Goal: Communication & Community: Answer question/provide support

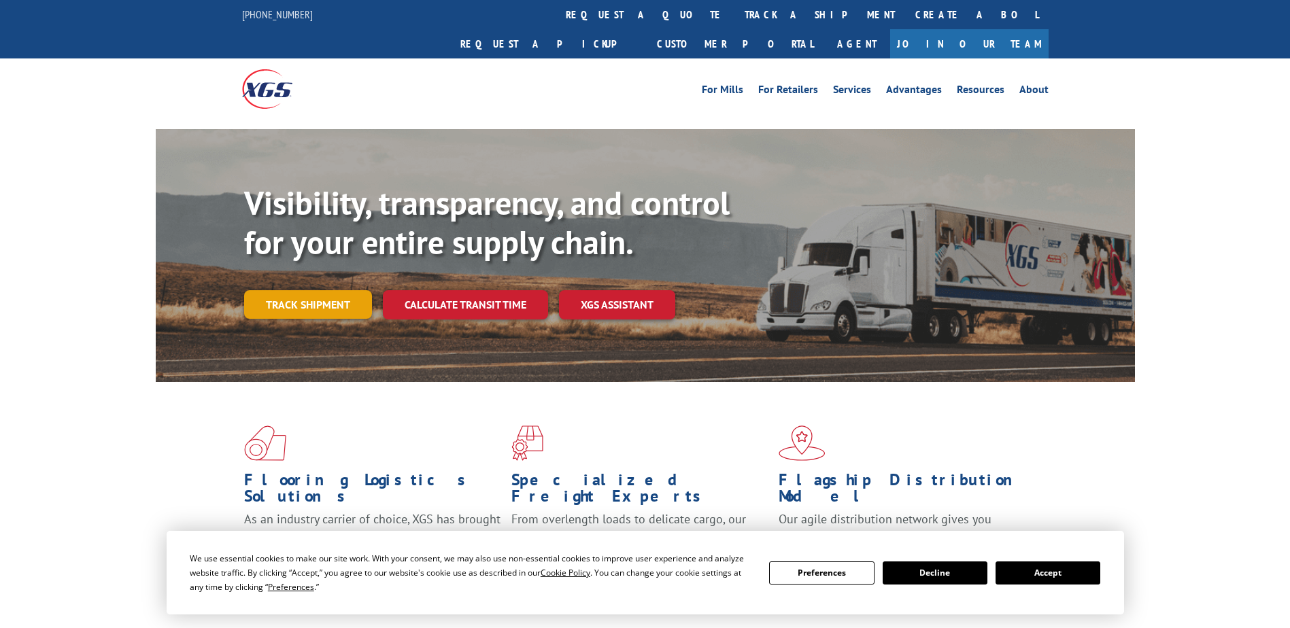
click at [337, 290] on link "Track shipment" at bounding box center [308, 304] width 128 height 29
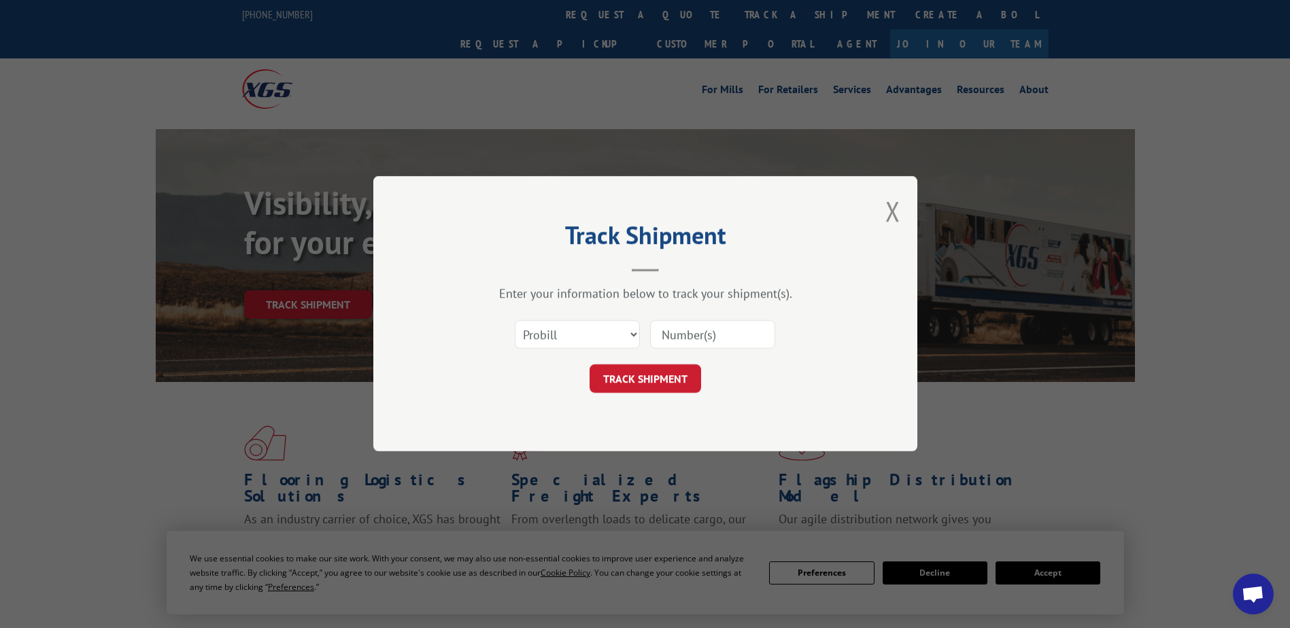
click at [672, 331] on input at bounding box center [712, 335] width 125 height 29
paste input "17523782"
type input "17523782"
click at [658, 381] on button "TRACK SHIPMENT" at bounding box center [646, 379] width 112 height 29
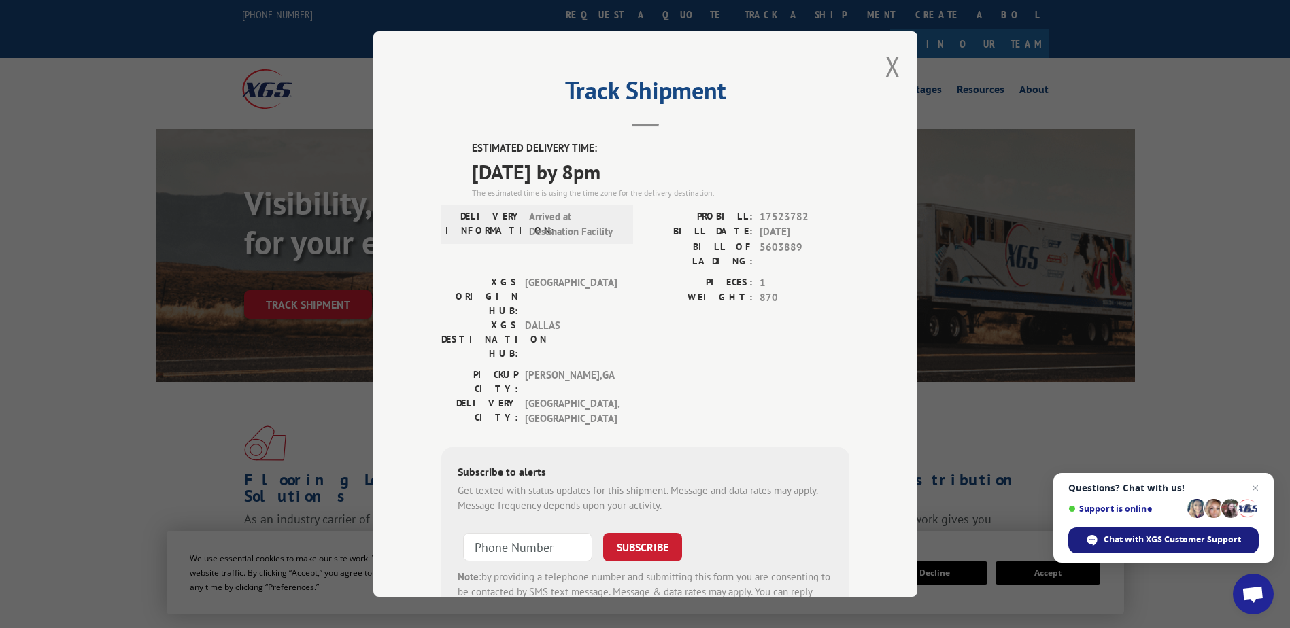
click at [1172, 533] on div "Chat with XGS Customer Support" at bounding box center [1163, 541] width 190 height 26
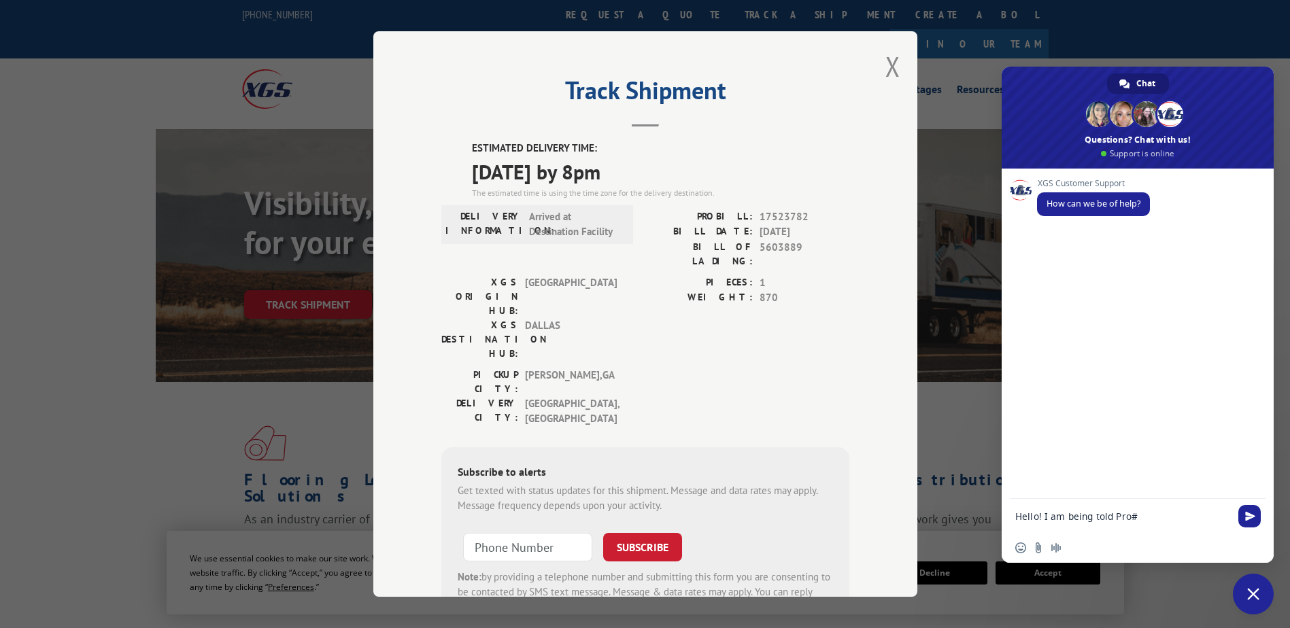
click at [1139, 516] on textarea "Hello! I am being told Pro#" at bounding box center [1122, 517] width 215 height 12
drag, startPoint x: 1179, startPoint y: 513, endPoint x: 1138, endPoint y: 516, distance: 40.9
click at [1138, 516] on textarea "Hello! I am being told Pro# 17523782 has been delivered, but Pro#" at bounding box center [1122, 521] width 215 height 24
click at [1105, 529] on textarea "Hello! I am being told Pro# 17523782 has been delivered, but Pro#" at bounding box center [1122, 521] width 215 height 24
paste textarea "17523782"
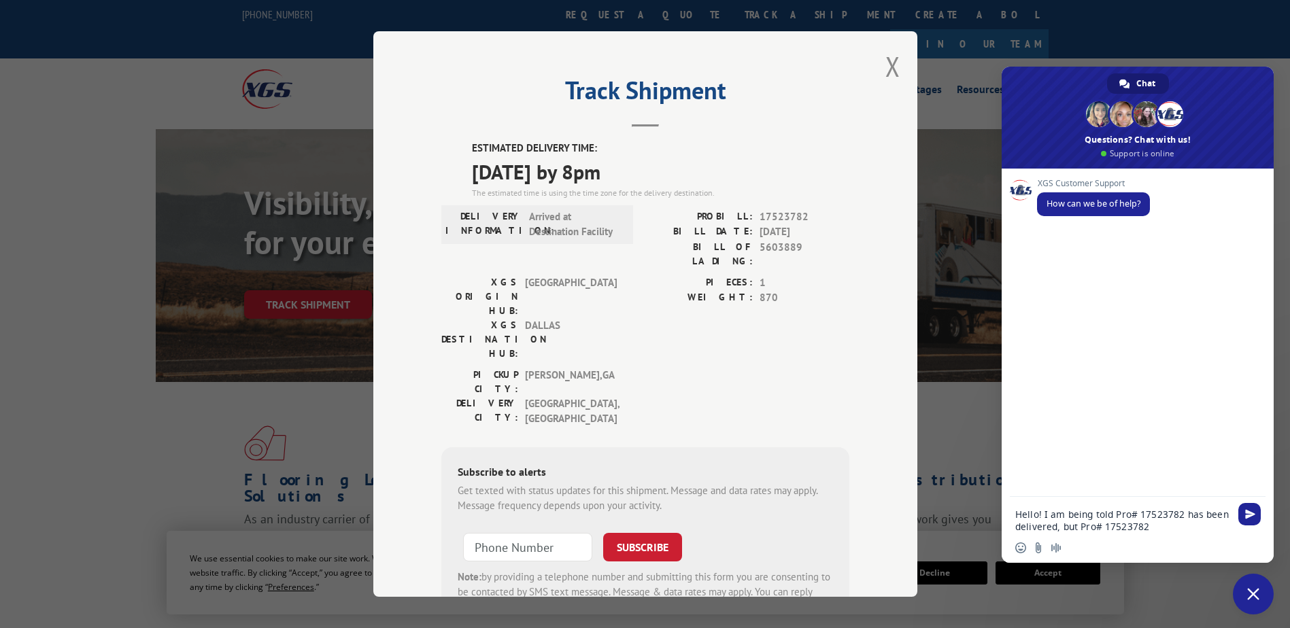
drag, startPoint x: 1180, startPoint y: 514, endPoint x: 1139, endPoint y: 515, distance: 41.5
click at [1139, 515] on textarea "Hello! I am being told Pro# 17523782 has been delivered, but Pro# 17523782" at bounding box center [1122, 521] width 215 height 24
click at [1180, 515] on textarea "Hello! I am being told Pro# 17523782 has been delivered, but Pro# 17523782" at bounding box center [1122, 521] width 215 height 24
click at [1153, 526] on textarea "Hello! I am being told Pro# 16331874 has been delivered, but Pro# 17523782" at bounding box center [1122, 521] width 215 height 24
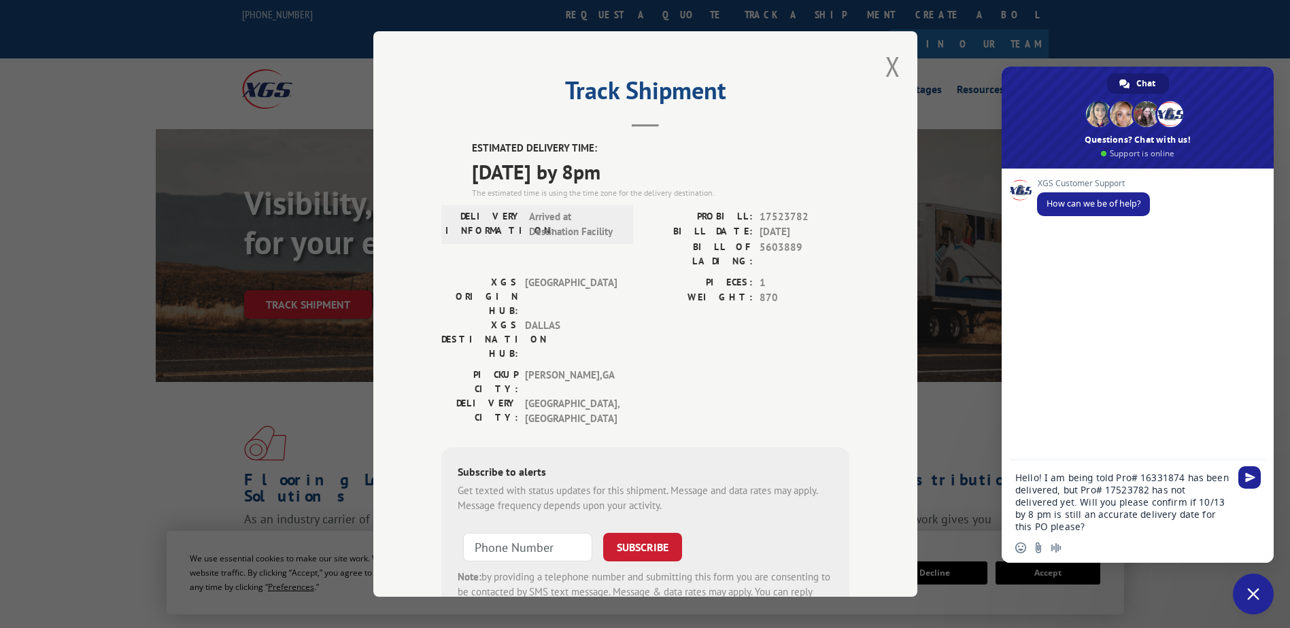
click at [1071, 513] on textarea "Hello! I am being told Pro# 16331874 has been delivered, but Pro# 17523782 has …" at bounding box center [1122, 502] width 215 height 61
type textarea "Hello! I am being told Pro# 16331874 has been delivered, but Pro# 17523782 has …"
click at [1249, 475] on span "Send" at bounding box center [1250, 478] width 10 height 10
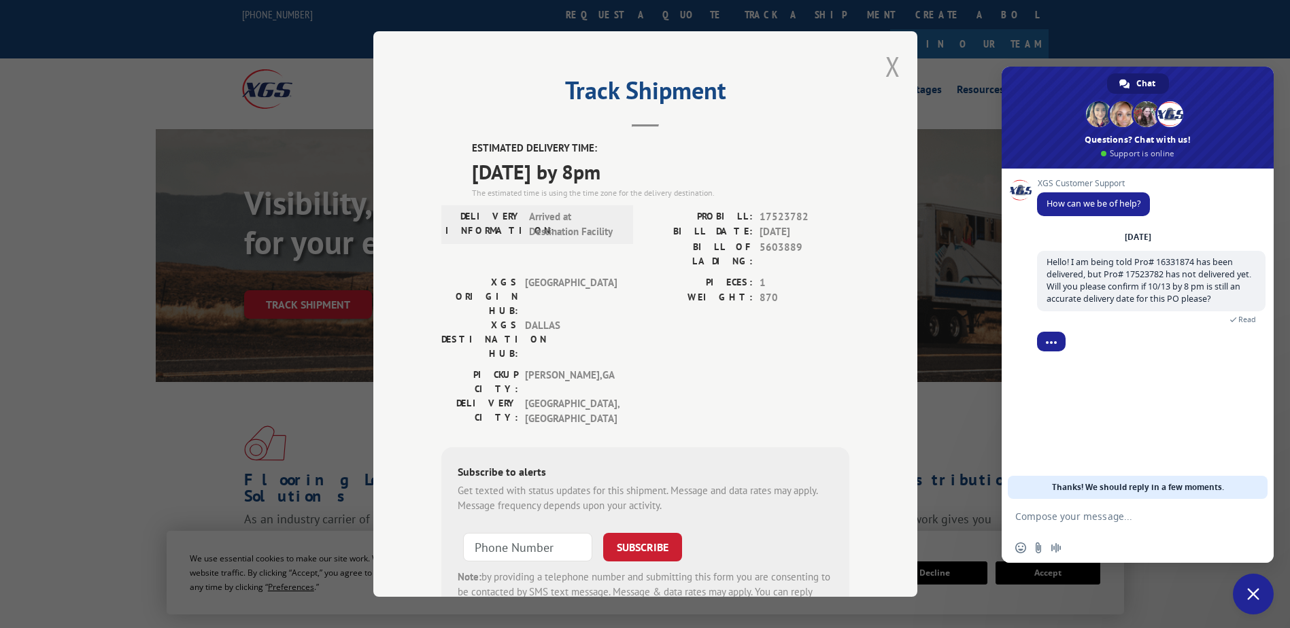
drag, startPoint x: 886, startPoint y: 71, endPoint x: 874, endPoint y: 82, distance: 16.4
click at [886, 71] on button "Close modal" at bounding box center [892, 66] width 15 height 36
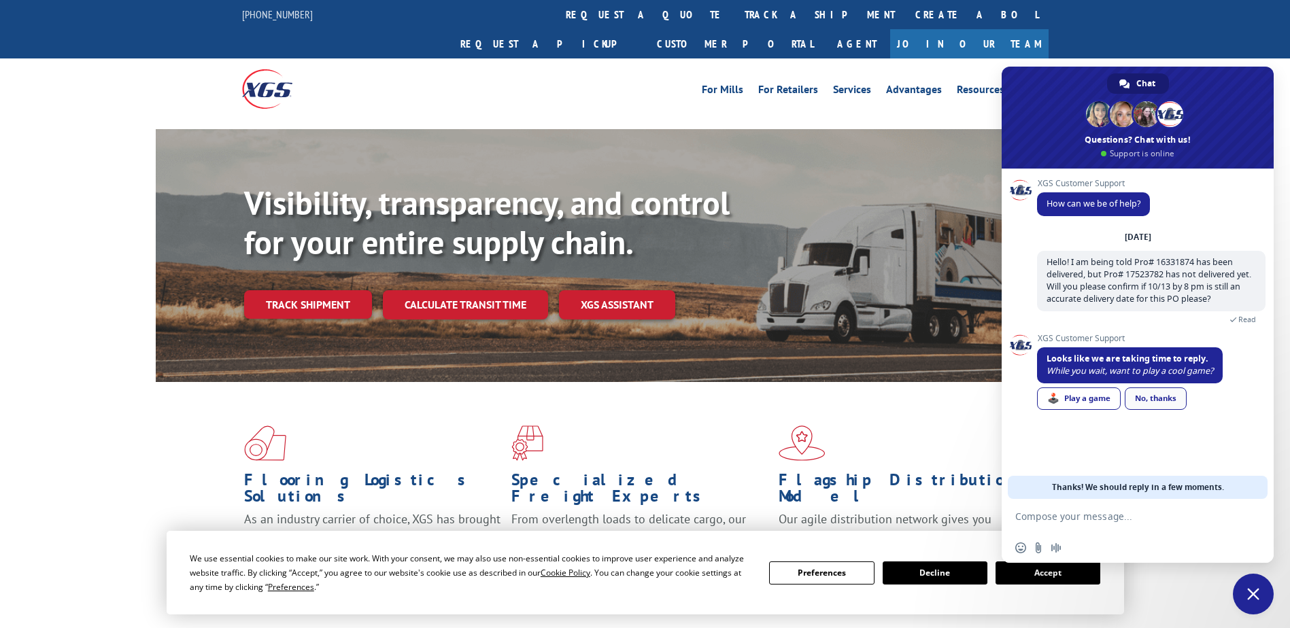
click at [1157, 409] on div "No, thanks" at bounding box center [1156, 399] width 62 height 22
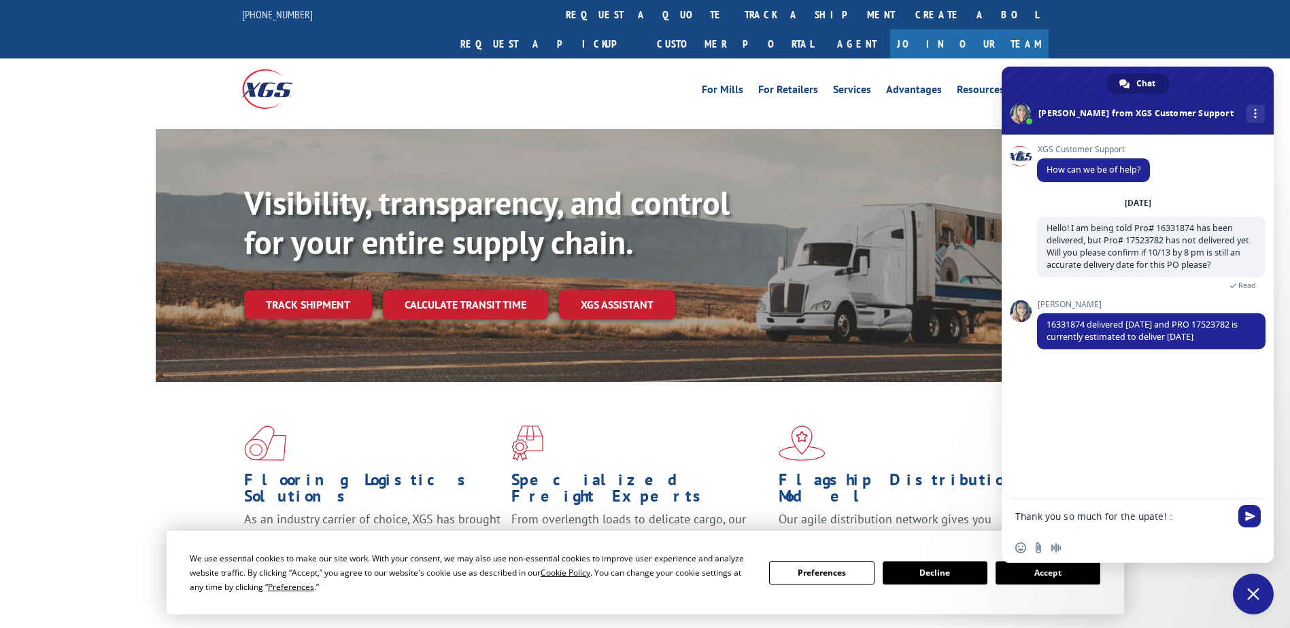
type textarea "Thank you so much for the upate! :)"
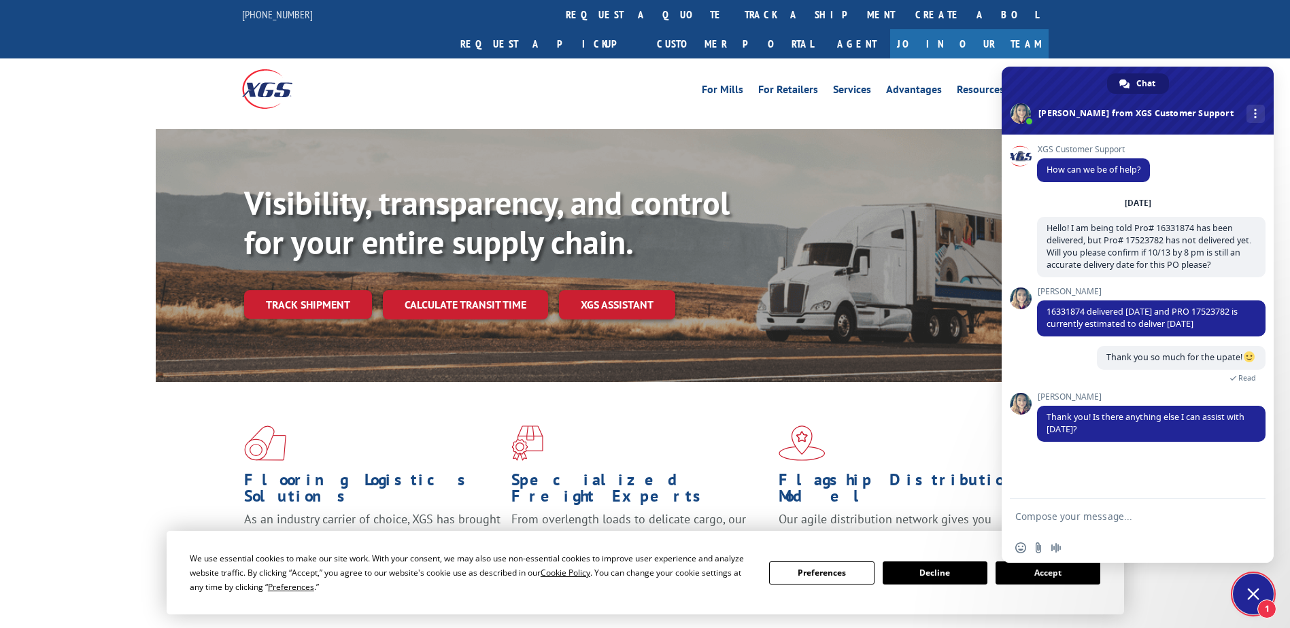
click at [1095, 522] on textarea "Compose your message..." at bounding box center [1122, 517] width 215 height 12
type textarea "No ma'am. Have a great weekend"
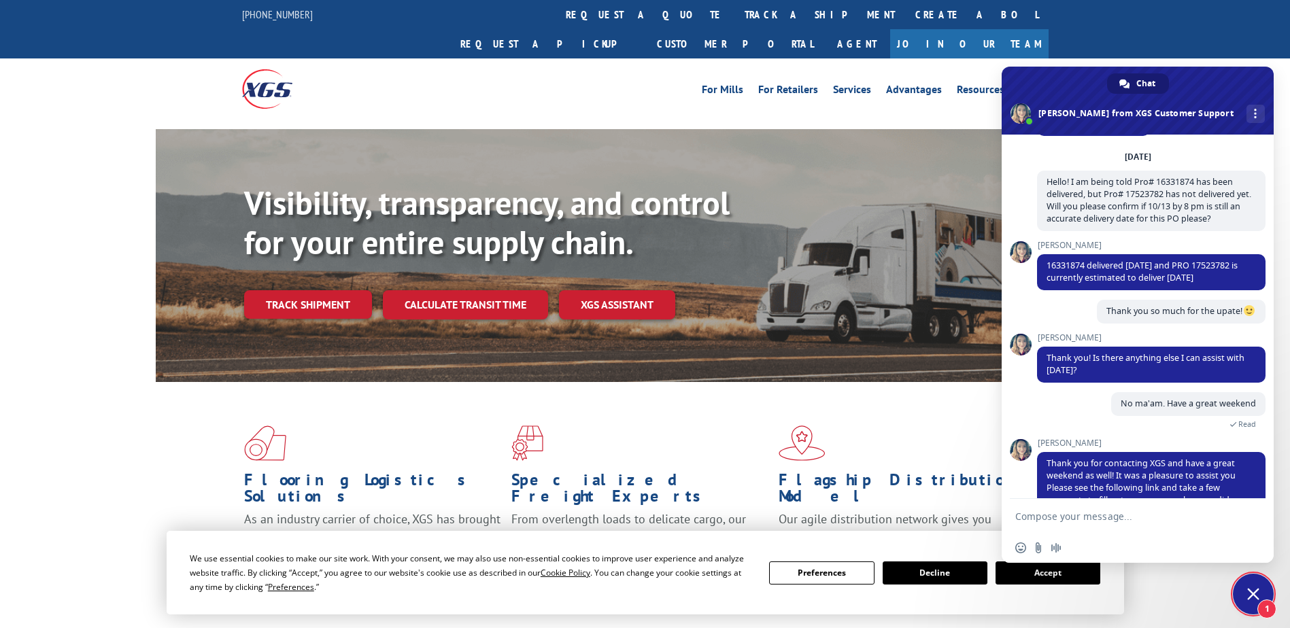
scroll to position [100, 0]
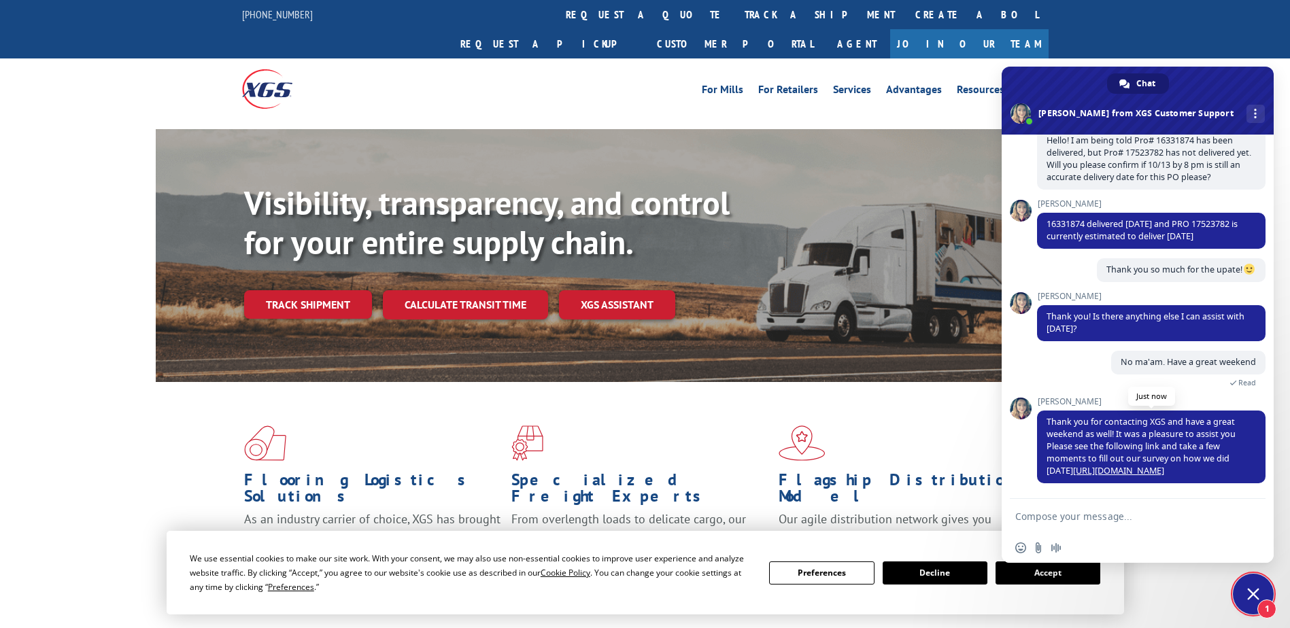
click at [1073, 473] on link "[URL][DOMAIN_NAME]" at bounding box center [1118, 471] width 91 height 12
